Goal: Task Accomplishment & Management: Manage account settings

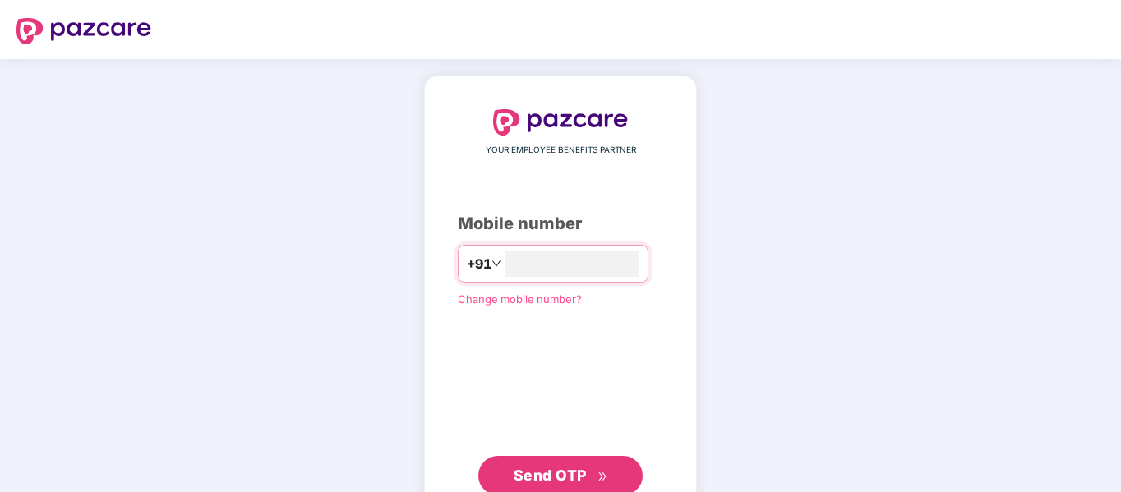
type input "**********"
click at [557, 474] on span "Send OTP" at bounding box center [550, 473] width 73 height 17
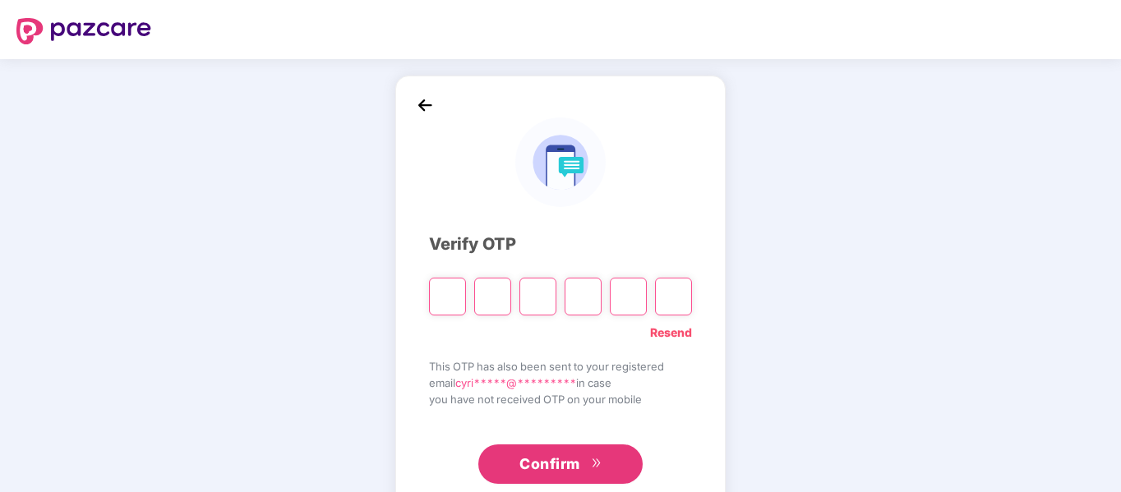
type input "*"
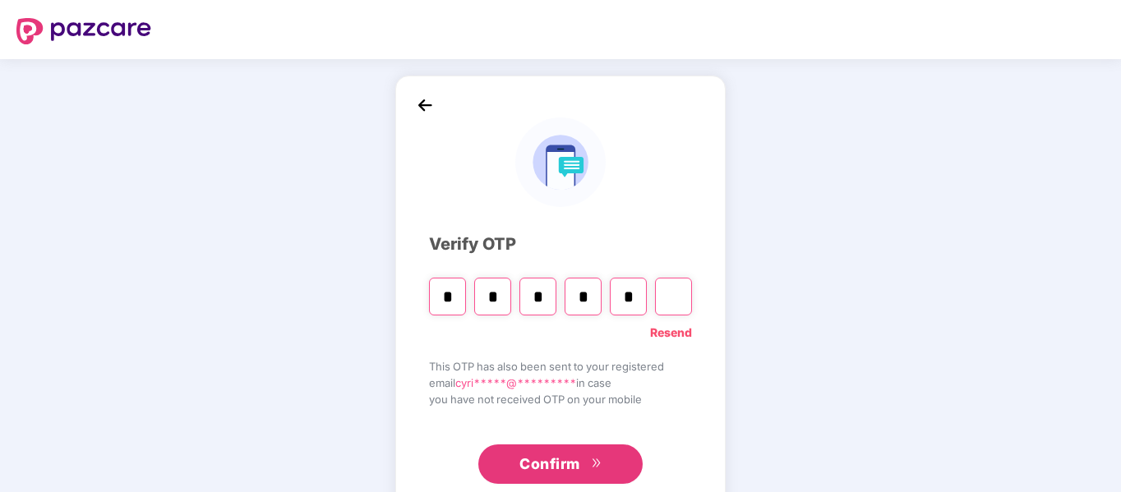
type input "*"
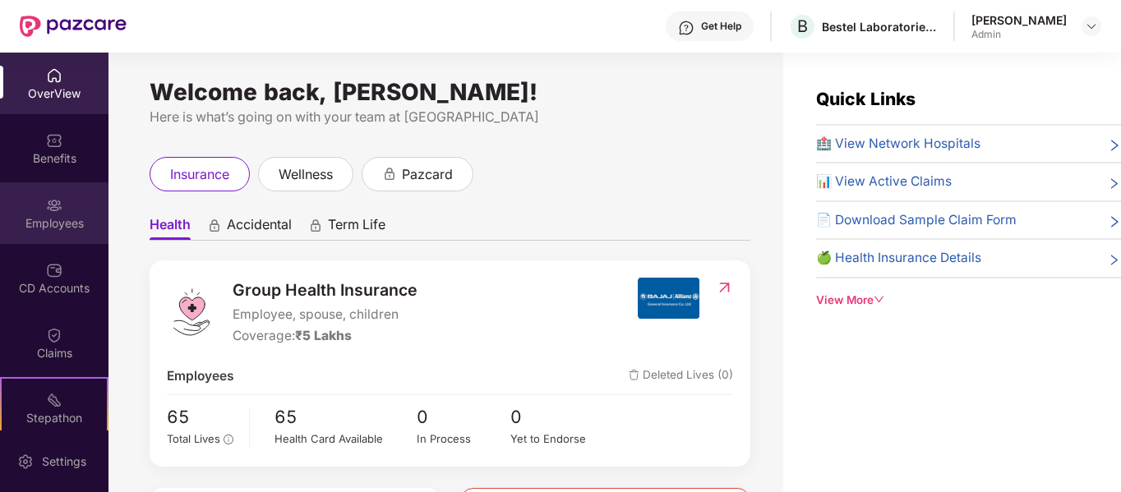
click at [55, 211] on img at bounding box center [54, 205] width 16 height 16
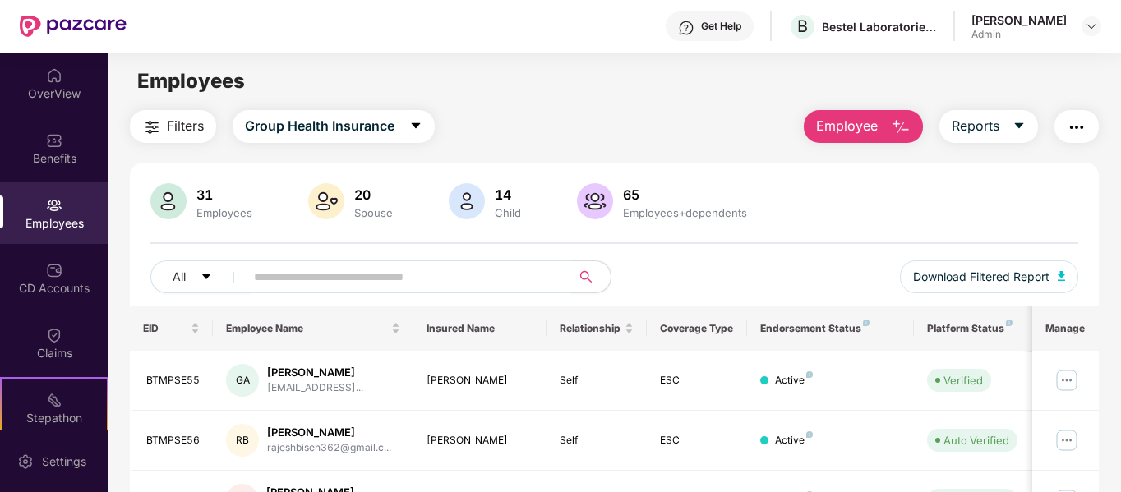
click at [404, 282] on input "text" at bounding box center [401, 277] width 295 height 25
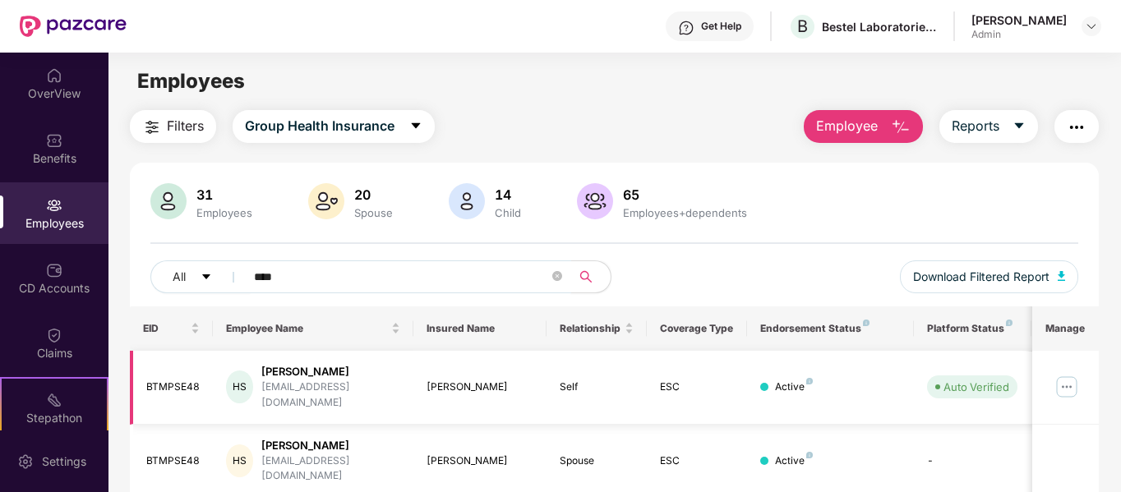
type input "****"
click at [1066, 382] on img at bounding box center [1066, 387] width 26 height 26
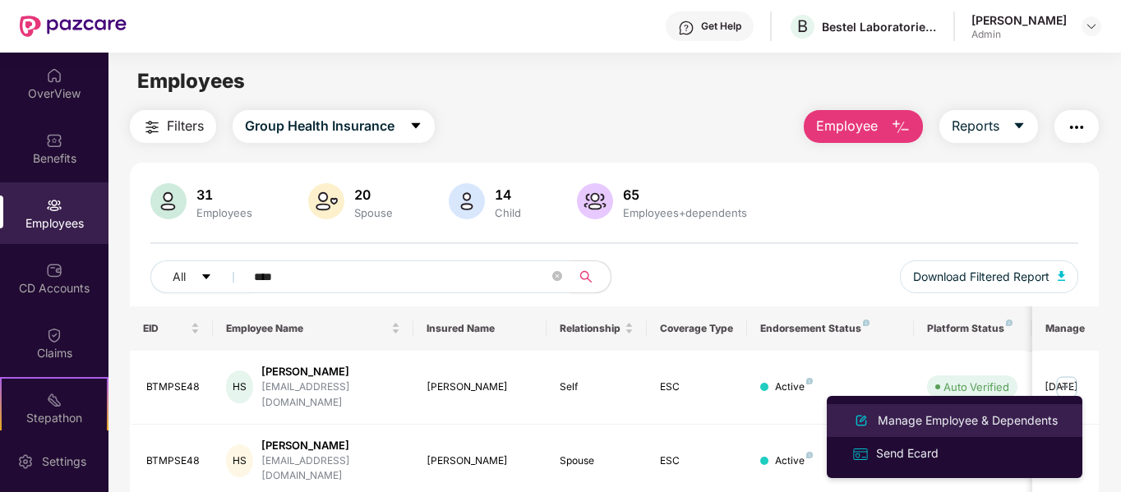
click at [926, 426] on div "Manage Employee & Dependents" at bounding box center [967, 421] width 187 height 18
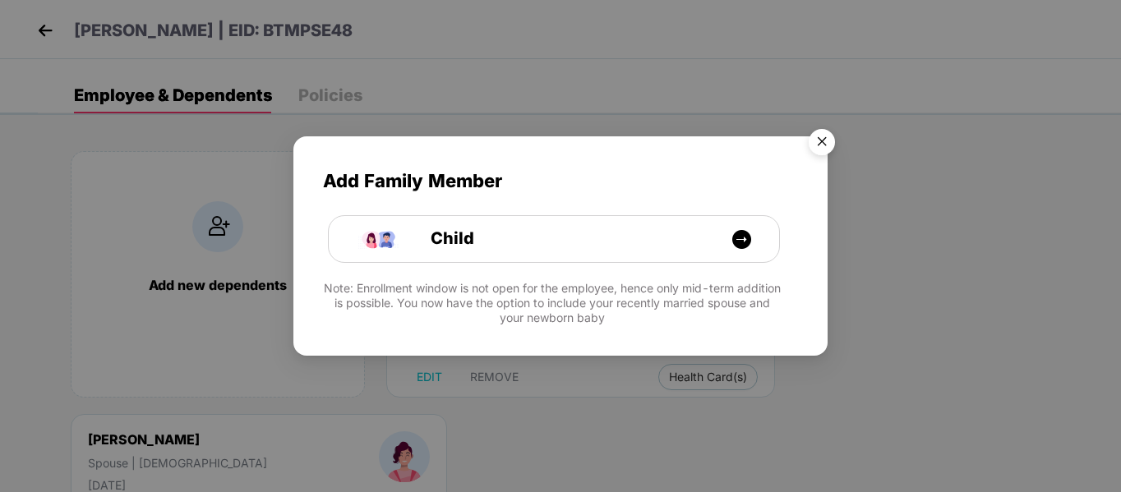
click at [819, 143] on img "Close" at bounding box center [822, 145] width 46 height 46
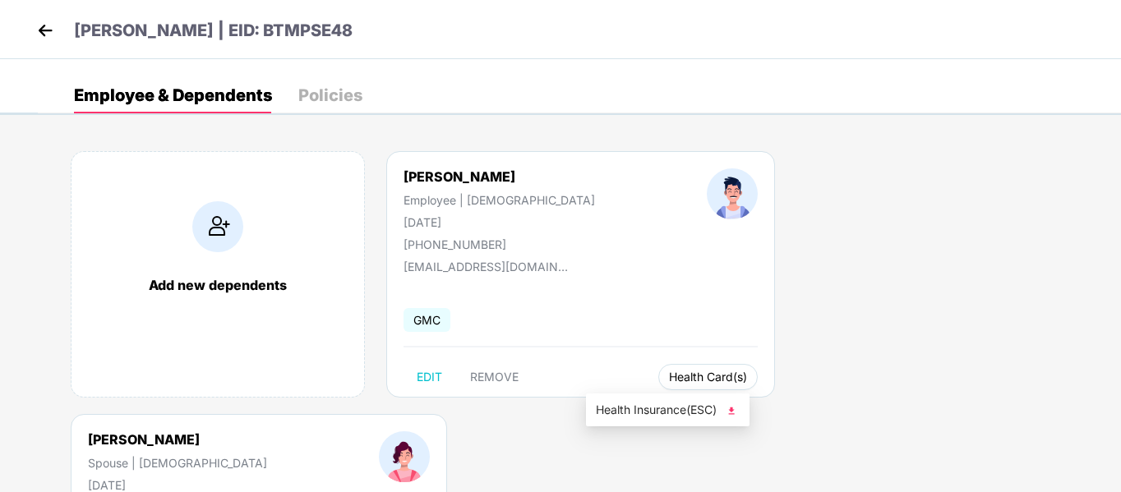
click at [669, 376] on span "Health Card(s)" at bounding box center [708, 377] width 78 height 8
click at [733, 408] on img at bounding box center [731, 411] width 16 height 16
